Goal: Transaction & Acquisition: Purchase product/service

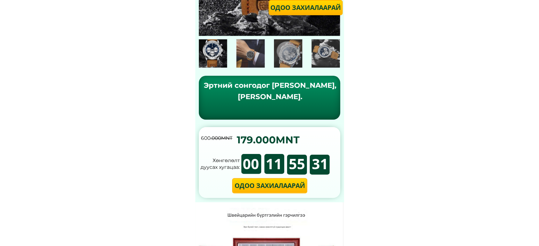
scroll to position [184, 0]
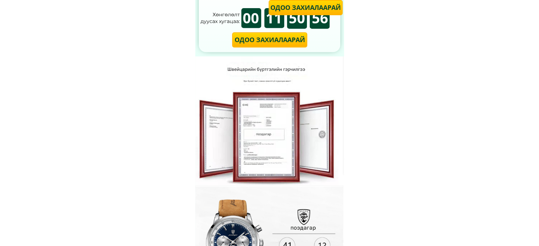
scroll to position [312, 0]
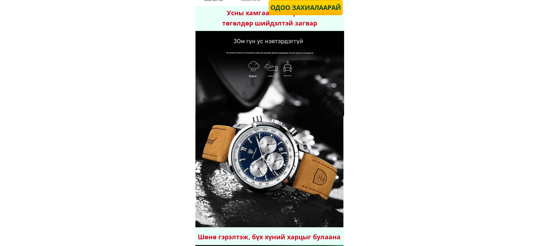
scroll to position [751, 0]
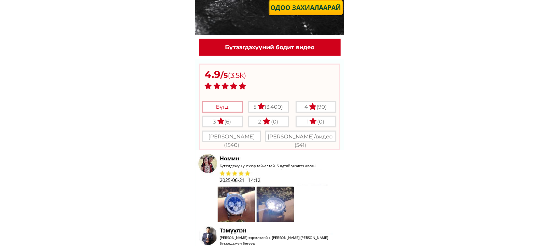
scroll to position [1843, 0]
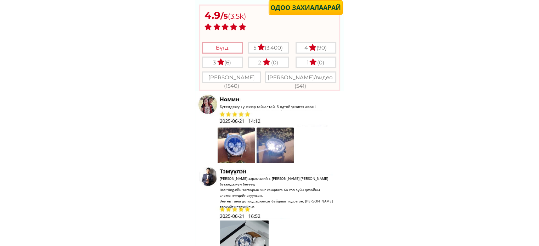
scroll to position [1899, 0]
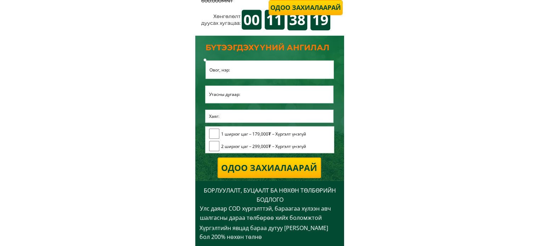
scroll to position [2192, 0]
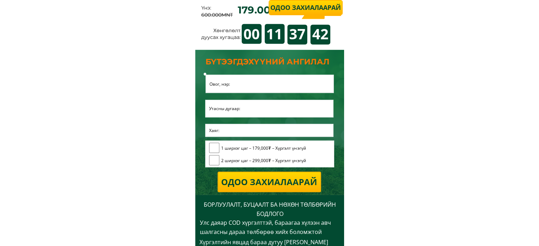
click at [217, 88] on input "text" at bounding box center [270, 84] width 124 height 18
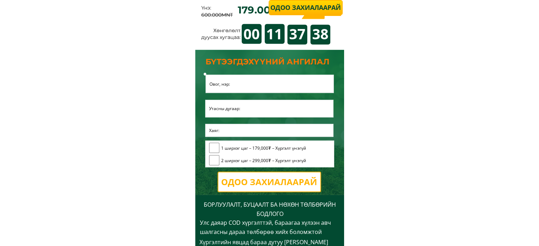
click at [260, 177] on p "Одоо захиалаарай" at bounding box center [269, 182] width 102 height 19
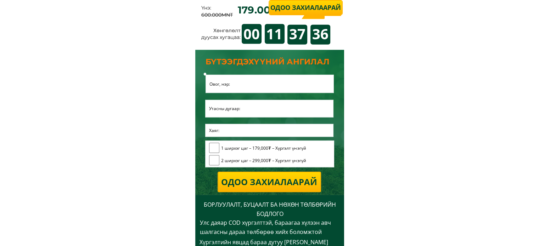
click at [213, 66] on div "БҮТЭЭГДЭХҮҮНИЙ АНГИЛАЛ" at bounding box center [270, 62] width 128 height 12
click at [219, 80] on input "text" at bounding box center [270, 84] width 124 height 18
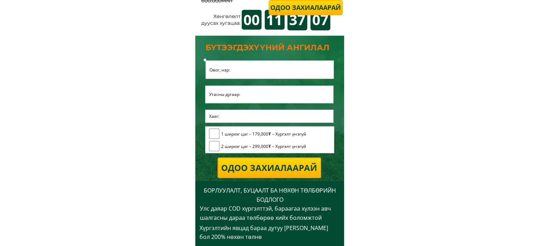
scroll to position [2220, 0]
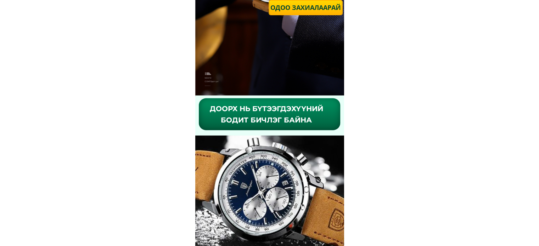
scroll to position [1582, 0]
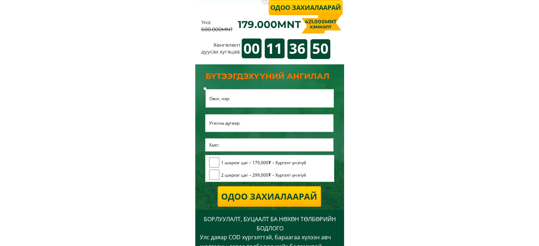
scroll to position [2220, 0]
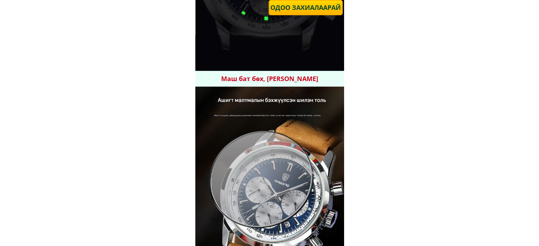
scroll to position [1143, 0]
